Goal: Find contact information: Find contact information

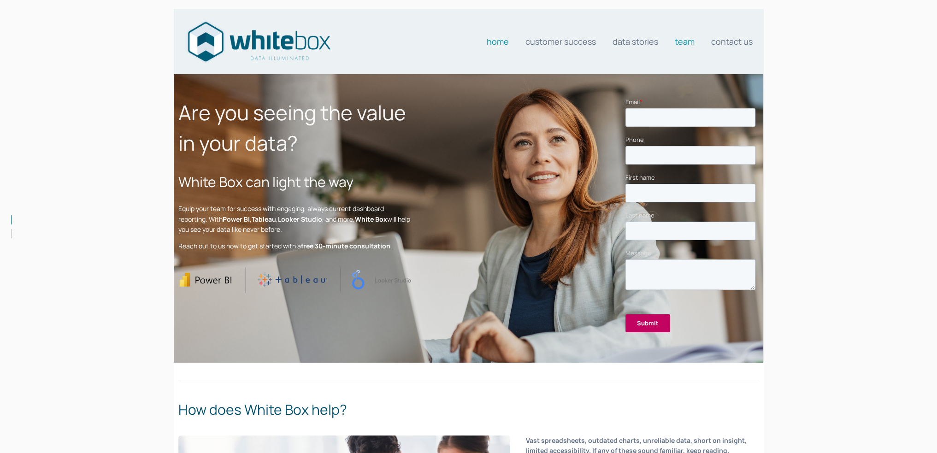
click at [687, 40] on link "Team" at bounding box center [685, 41] width 20 height 18
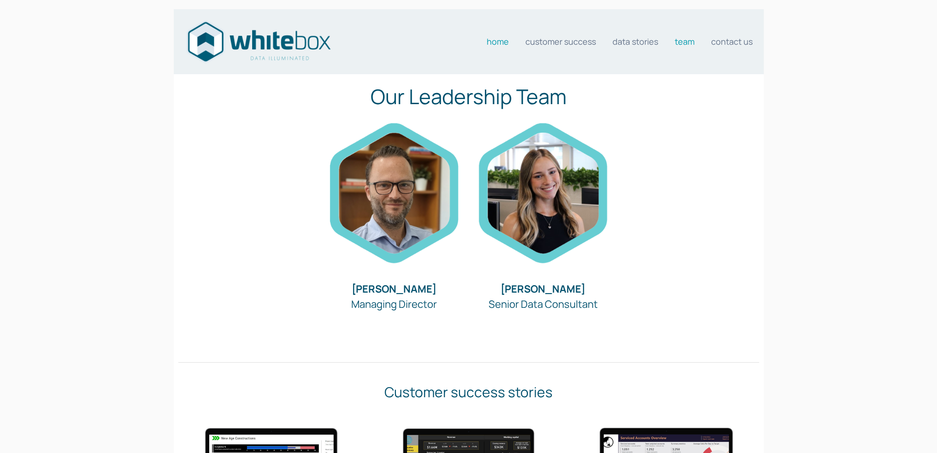
click at [502, 40] on link "Home" at bounding box center [498, 41] width 22 height 18
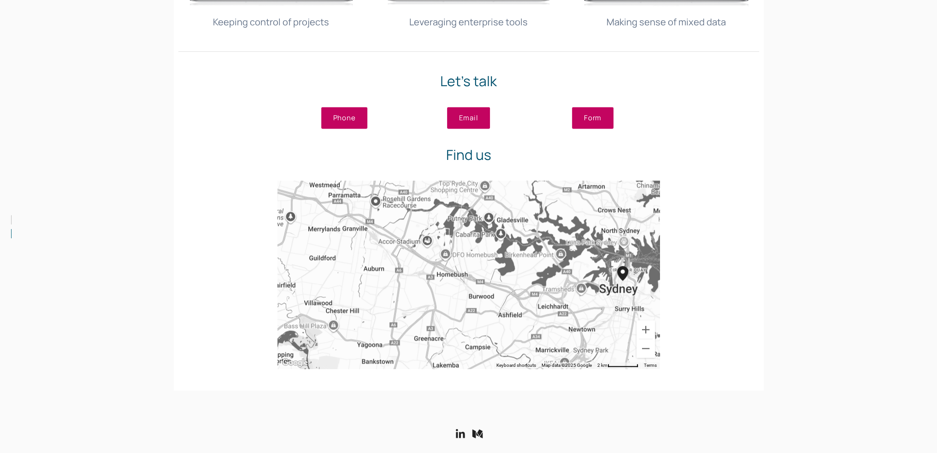
scroll to position [1749, 0]
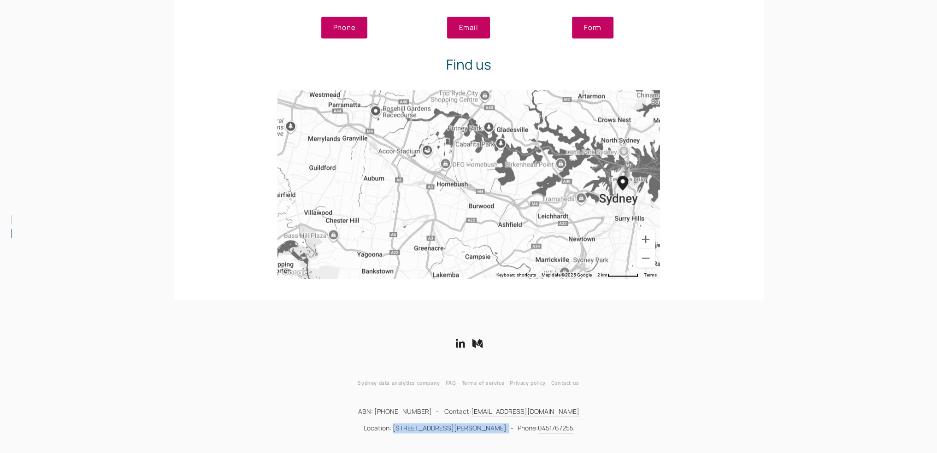
drag, startPoint x: 498, startPoint y: 427, endPoint x: 400, endPoint y: 426, distance: 97.2
click at [400, 426] on p "Location: 5 Martin Place, Sydney NSW 2000 - Phone: 0451767255" at bounding box center [468, 428] width 581 height 10
copy p "5 Martin Place, Sydney NSW 2000"
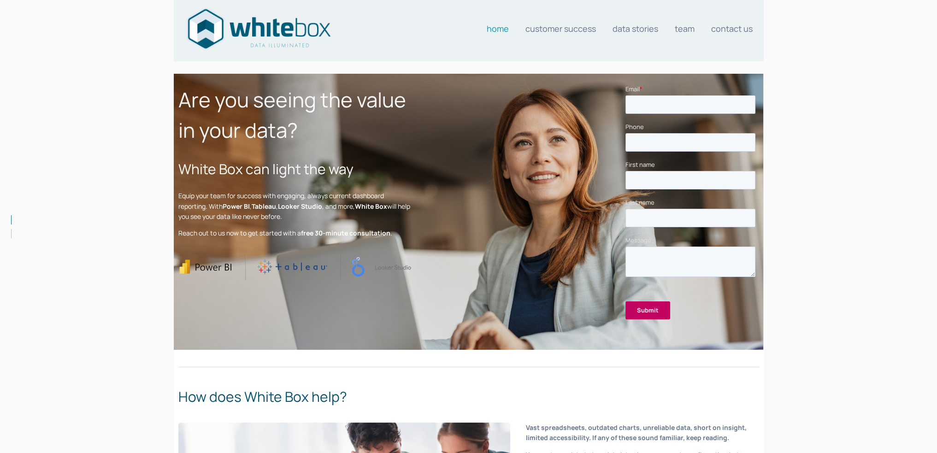
scroll to position [0, 0]
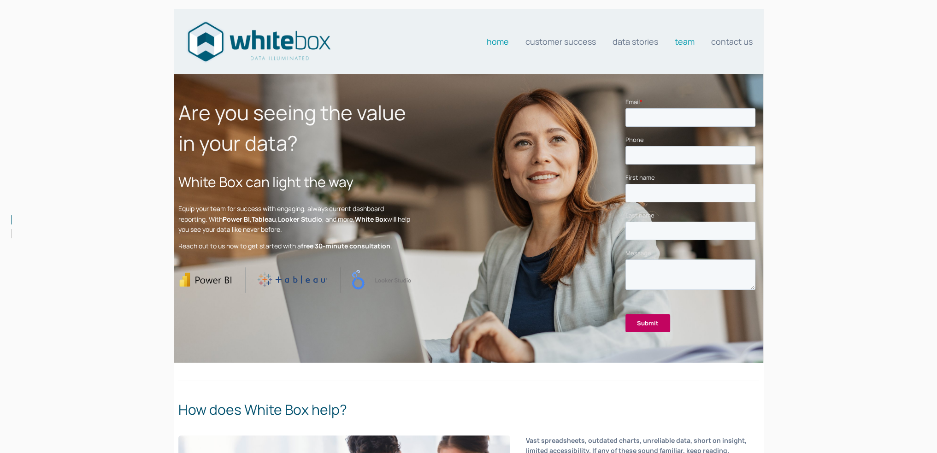
click at [682, 38] on link "Team" at bounding box center [685, 41] width 20 height 18
